Goal: Find specific page/section: Find specific page/section

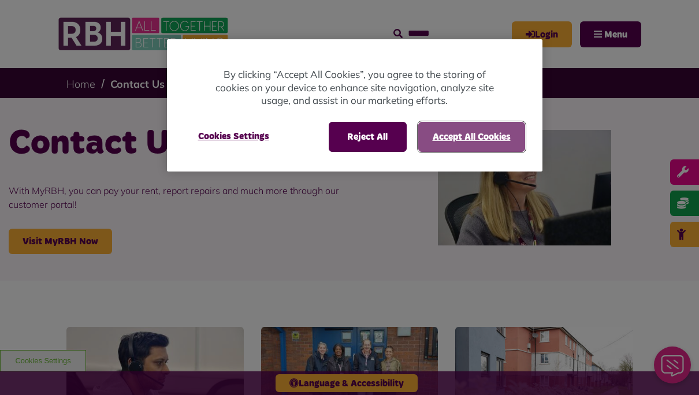
click at [499, 148] on button "Accept All Cookies" at bounding box center [471, 137] width 107 height 30
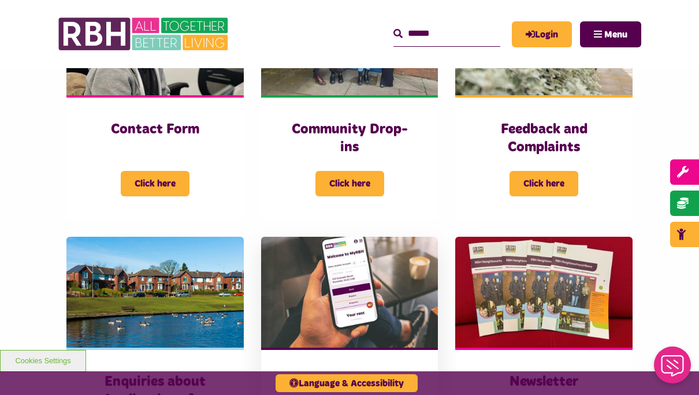
scroll to position [333, 0]
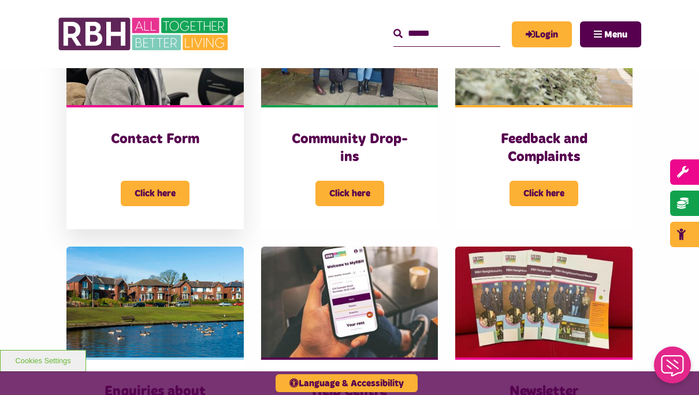
click at [176, 144] on h3 "Contact Form" at bounding box center [155, 140] width 131 height 18
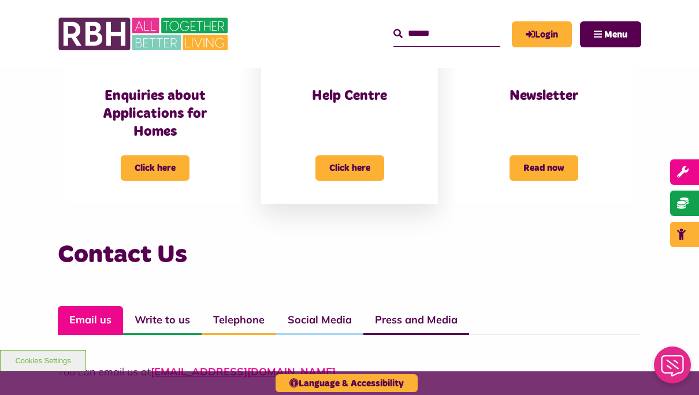
scroll to position [590, 0]
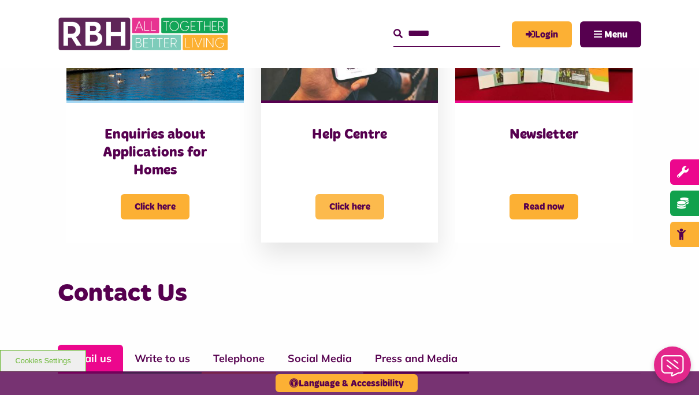
click at [344, 204] on span "Click here" at bounding box center [349, 206] width 69 height 25
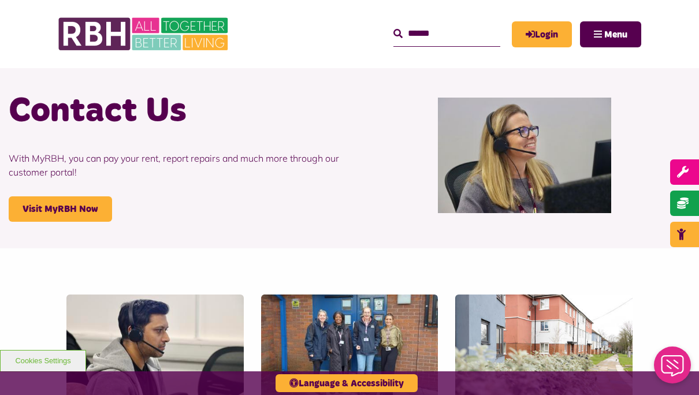
scroll to position [33, 0]
